Goal: Task Accomplishment & Management: Complete application form

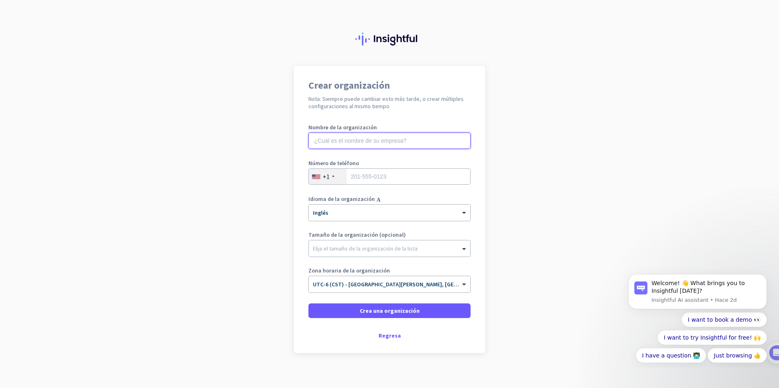
click at [367, 147] on input "text" at bounding box center [389, 141] width 162 height 16
click at [371, 145] on input "text" at bounding box center [389, 141] width 162 height 16
type input "Edmi S.S"
click at [325, 171] on div "+1" at bounding box center [328, 176] width 38 height 15
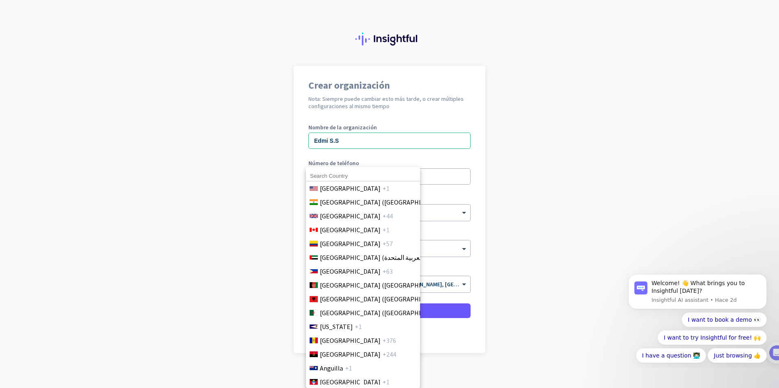
click at [325, 176] on input at bounding box center [363, 176] width 114 height 11
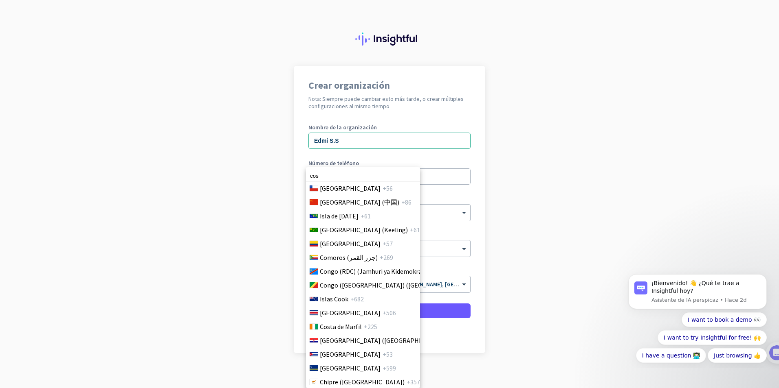
scroll to position [711, 0]
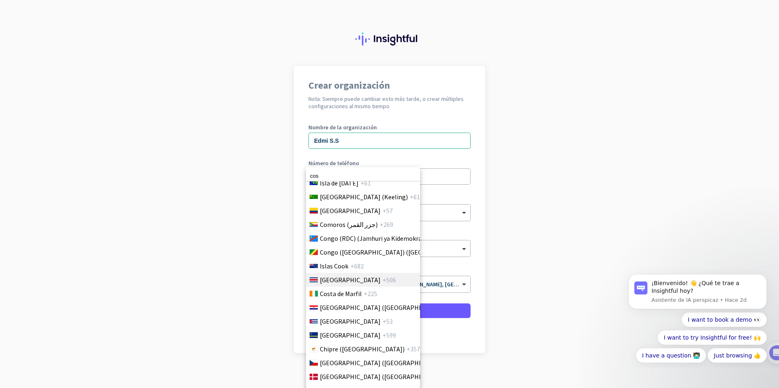
type input "cos"
click at [338, 280] on span "[GEOGRAPHIC_DATA]" at bounding box center [350, 280] width 61 height 10
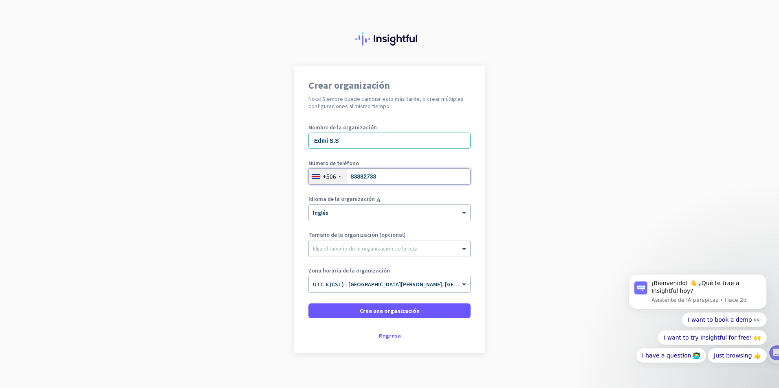
type input "83882733"
click at [359, 212] on div at bounding box center [389, 210] width 161 height 7
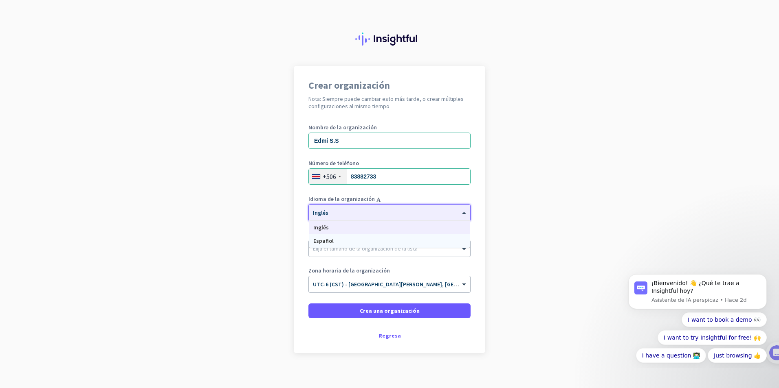
click at [334, 241] on div "Español" at bounding box center [389, 241] width 160 height 13
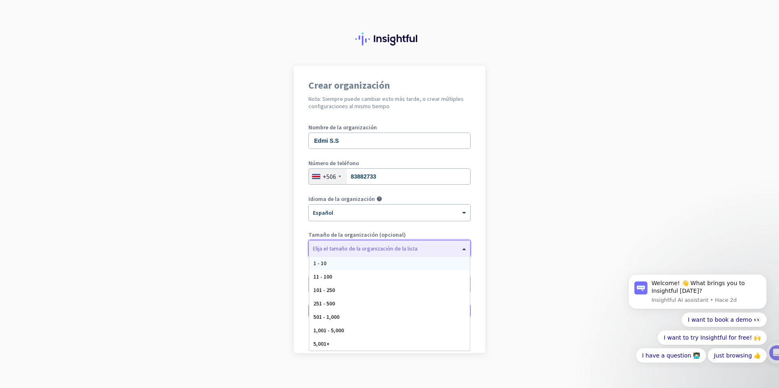
click at [349, 250] on div at bounding box center [389, 247] width 161 height 8
click at [343, 263] on div "1 - 10" at bounding box center [389, 263] width 160 height 13
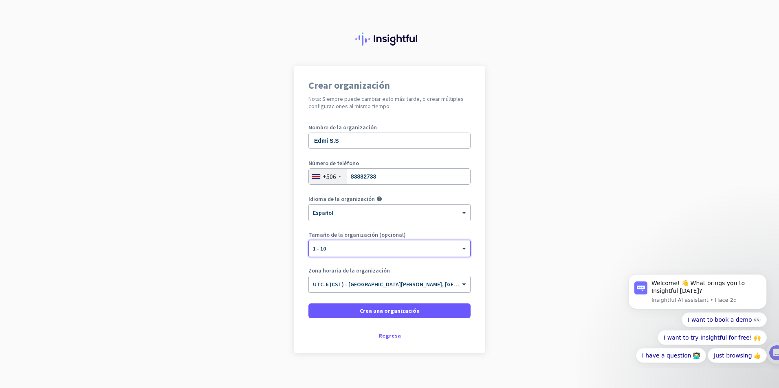
click at [355, 281] on input "text" at bounding box center [381, 282] width 137 height 6
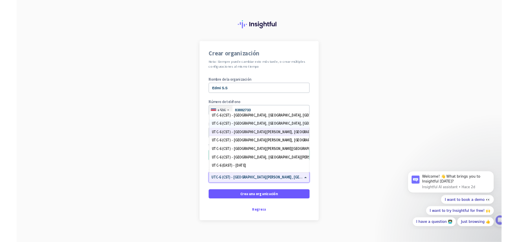
scroll to position [241, 0]
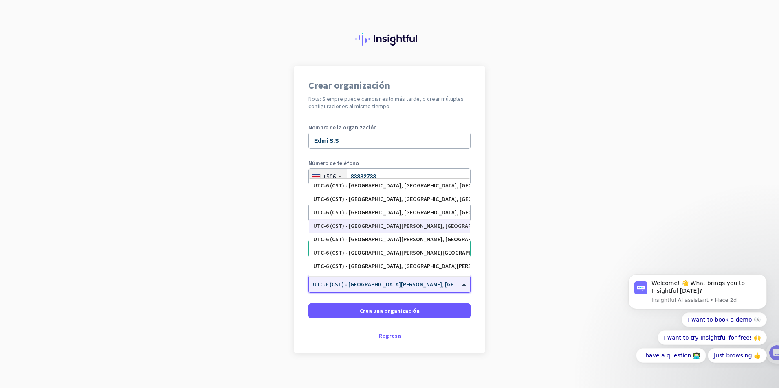
click at [400, 230] on div "UTC-6 (CST) - [GEOGRAPHIC_DATA][PERSON_NAME], [GEOGRAPHIC_DATA], [GEOGRAPHIC_DA…" at bounding box center [389, 225] width 160 height 13
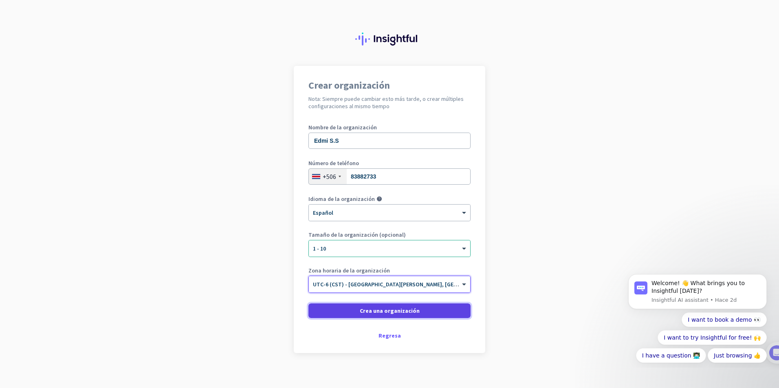
click at [381, 312] on span "Crea una organización" at bounding box center [390, 311] width 60 height 8
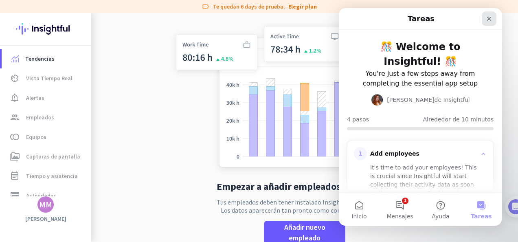
click at [493, 20] on div "Cerrar" at bounding box center [489, 18] width 15 height 15
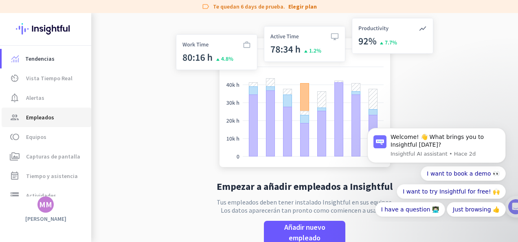
click at [54, 113] on span "group Empleados" at bounding box center [46, 117] width 77 height 10
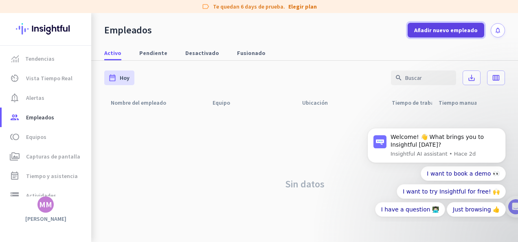
click at [458, 25] on span at bounding box center [446, 30] width 77 height 20
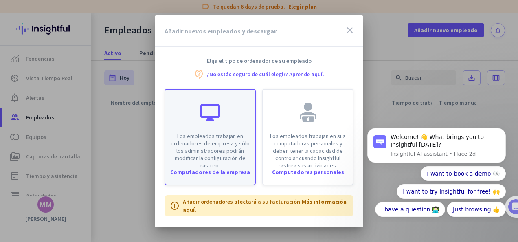
click at [230, 143] on p "Los empleados trabajan en ordenadores de empresa y sólo los administradores pod…" at bounding box center [210, 150] width 80 height 37
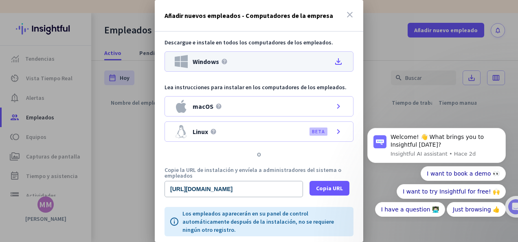
click at [334, 64] on icon "file_download" at bounding box center [339, 62] width 10 height 10
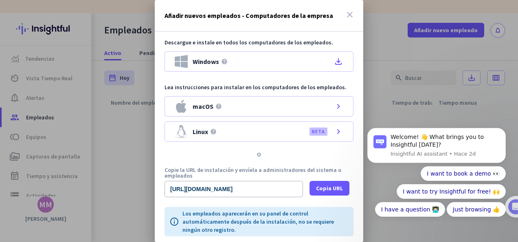
click at [173, 36] on div "Descargue e instale en todos los computadores de los empleados. Windows help fi…" at bounding box center [259, 87] width 208 height 110
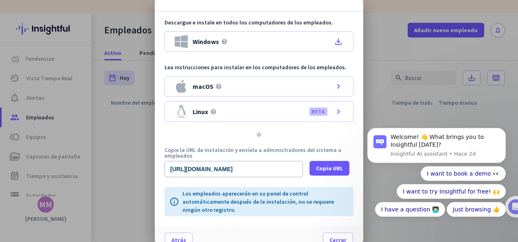
scroll to position [31, 0]
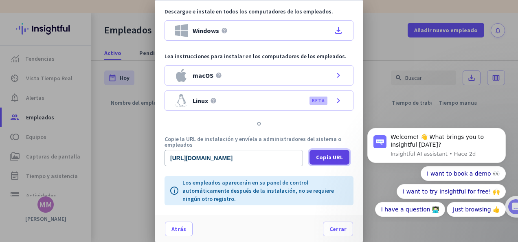
click at [332, 156] on span "Copia URL" at bounding box center [329, 157] width 27 height 8
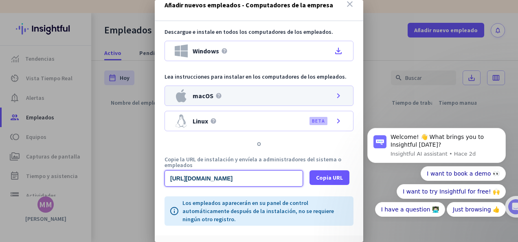
scroll to position [0, 0]
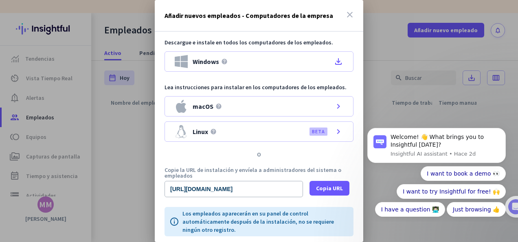
click at [345, 15] on icon "close" at bounding box center [350, 15] width 10 height 10
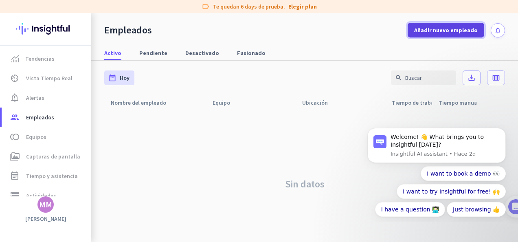
click at [416, 37] on span at bounding box center [446, 30] width 77 height 20
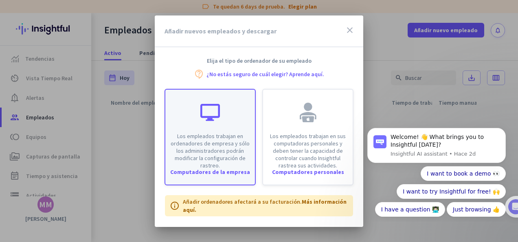
click at [195, 151] on p "Los empleados trabajan en ordenadores de empresa y sólo los administradores pod…" at bounding box center [210, 150] width 80 height 37
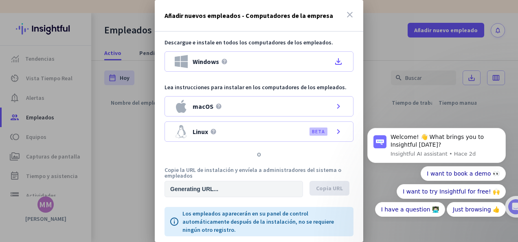
type input "https://app.insightful.io/#/installation/company?token=eyJhbGciOiJIUzI1NiIsInR5…"
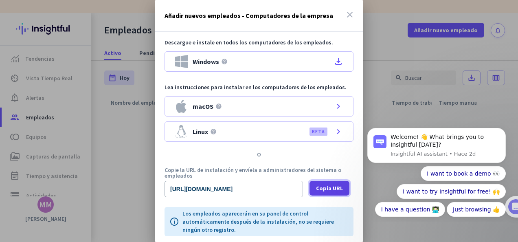
click at [327, 192] on span at bounding box center [329, 188] width 40 height 20
